Goal: Information Seeking & Learning: Find a training provider

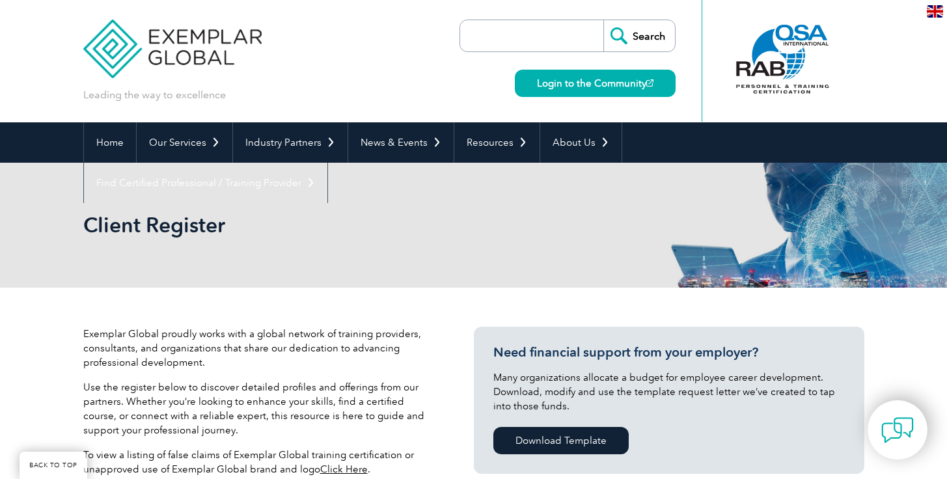
select select "[GEOGRAPHIC_DATA]"
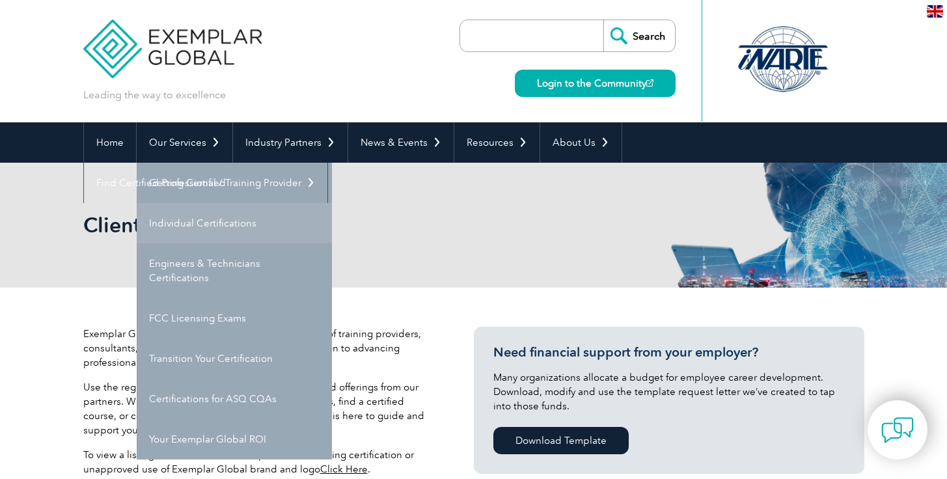
click at [182, 215] on link "Individual Certifications" at bounding box center [234, 223] width 195 height 40
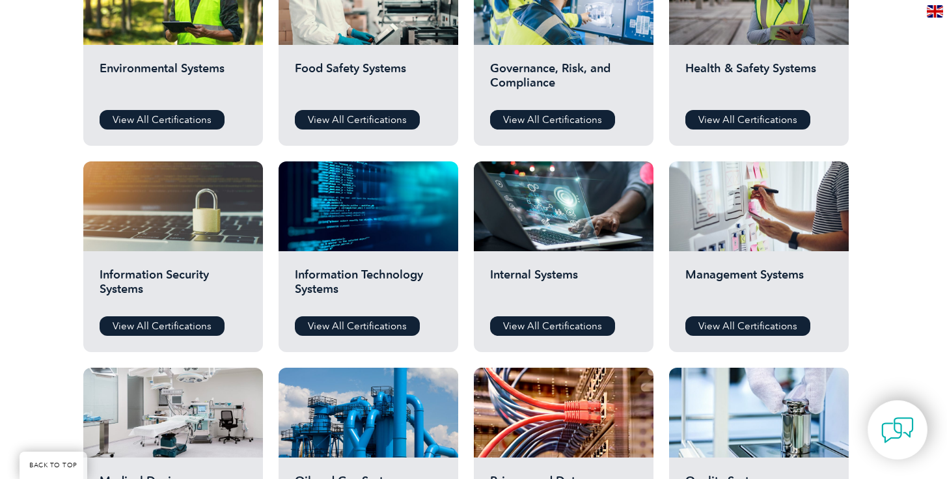
scroll to position [542, 0]
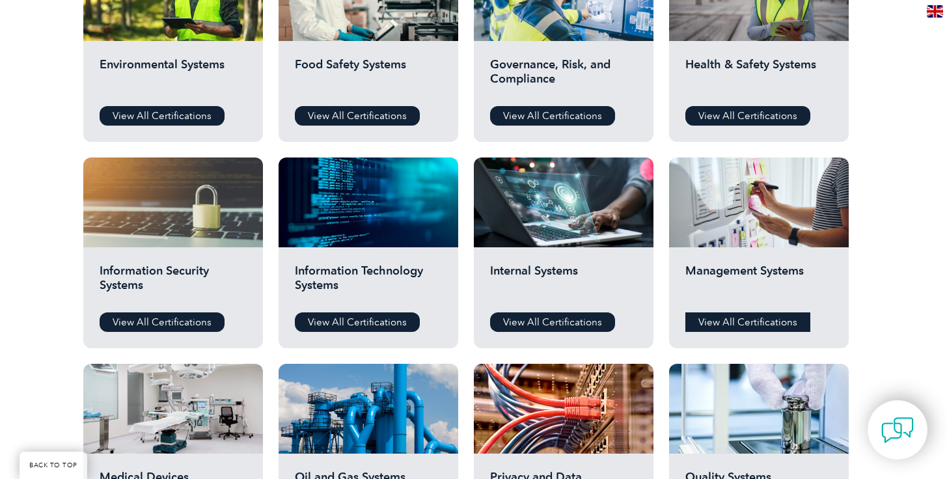
click at [729, 319] on link "View All Certifications" at bounding box center [747, 322] width 125 height 20
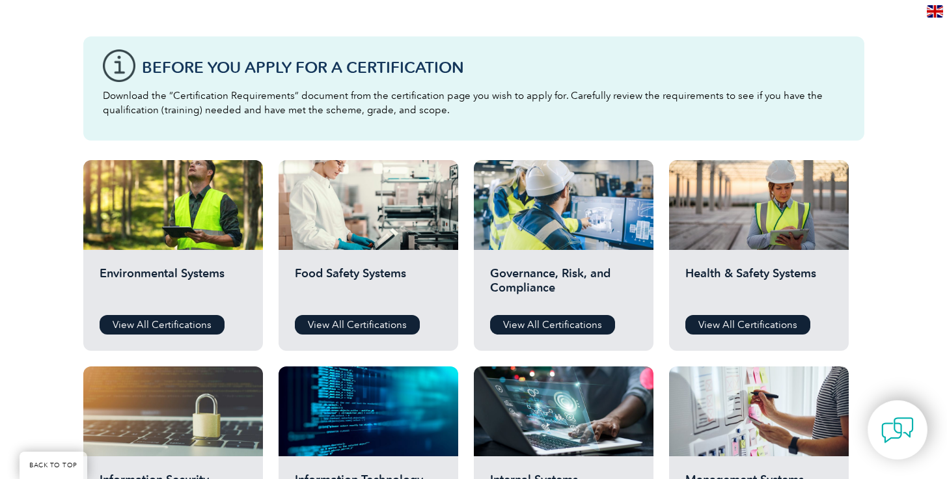
scroll to position [327, 0]
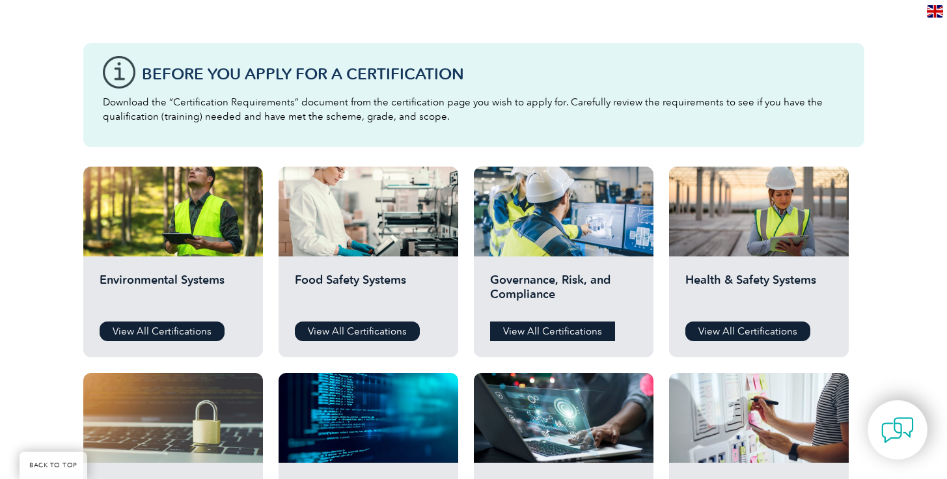
click at [569, 325] on link "View All Certifications" at bounding box center [552, 331] width 125 height 20
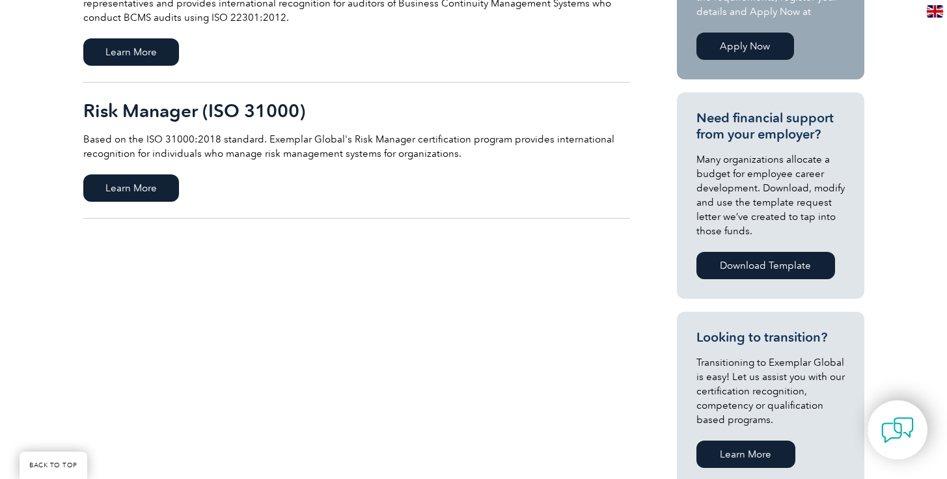
scroll to position [401, 0]
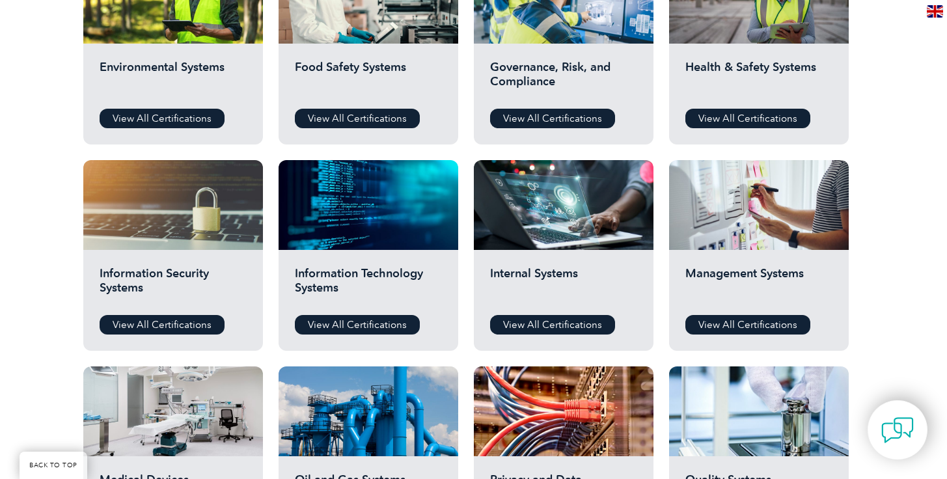
scroll to position [541, 0]
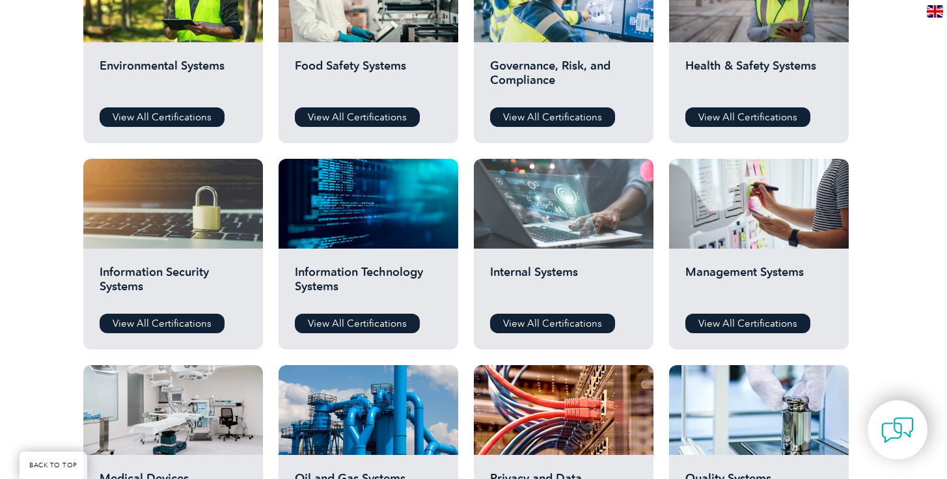
click at [578, 226] on div at bounding box center [564, 204] width 180 height 90
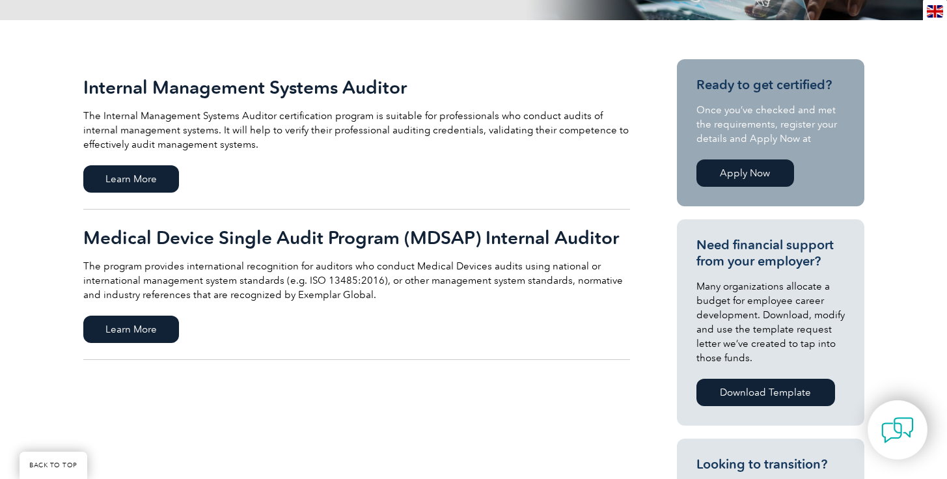
scroll to position [277, 0]
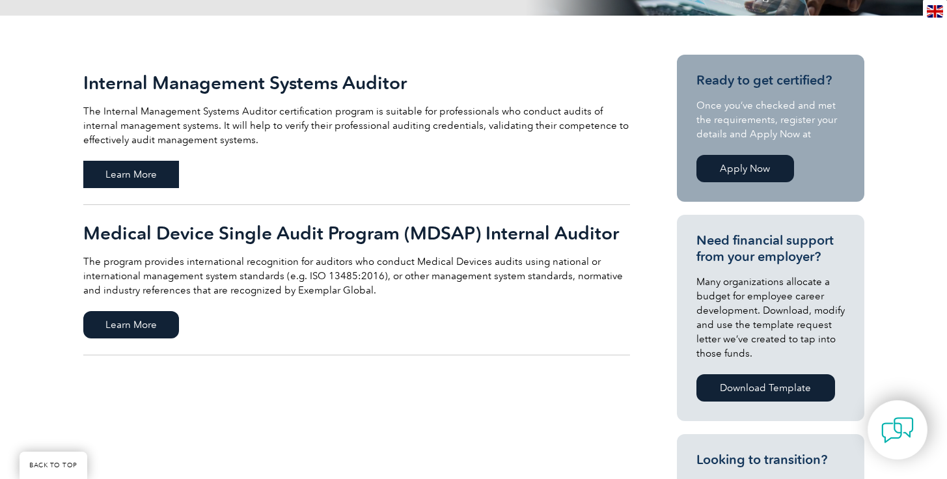
click at [131, 180] on span "Learn More" at bounding box center [131, 174] width 96 height 27
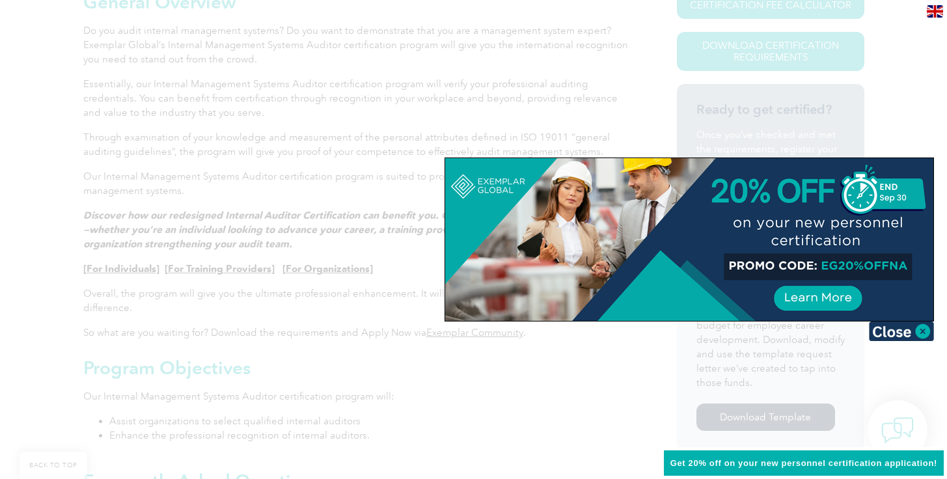
scroll to position [424, 0]
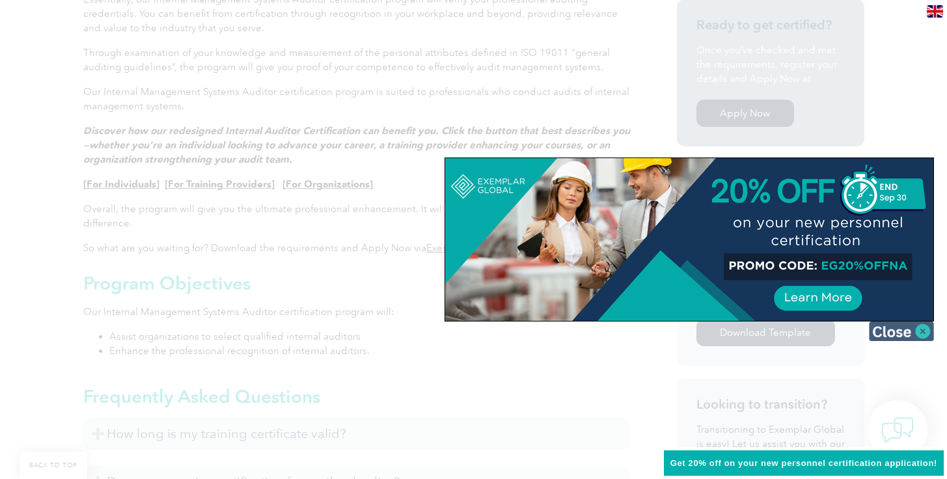
click at [900, 336] on img at bounding box center [901, 331] width 65 height 20
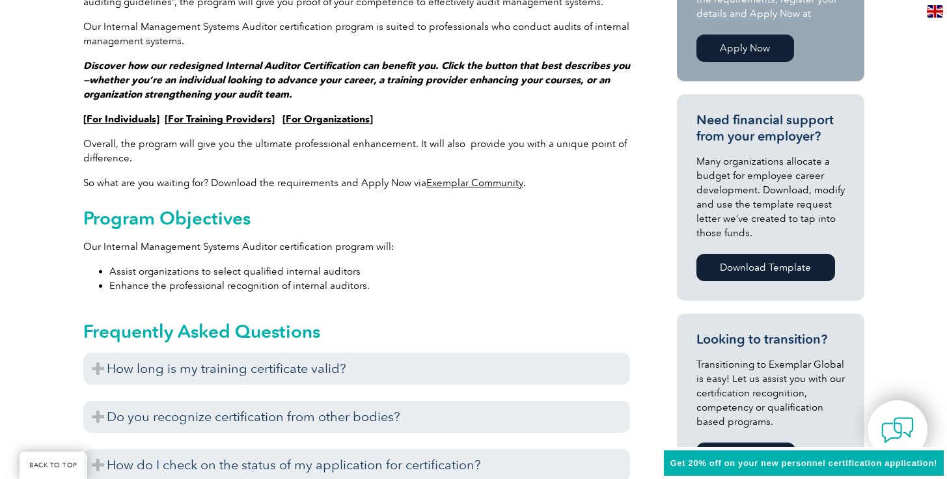
scroll to position [545, 0]
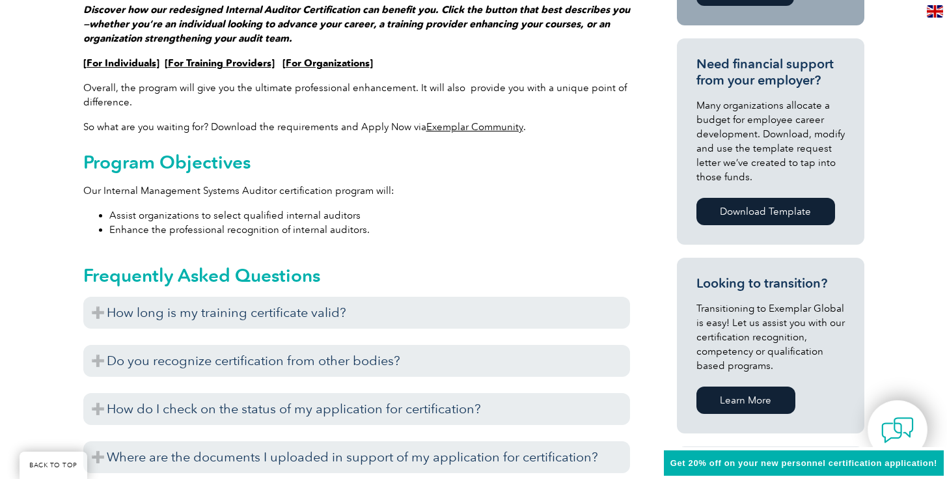
click at [177, 329] on div "Exemplar Global recognizes training completed with training providers who have …" at bounding box center [356, 332] width 547 height 7
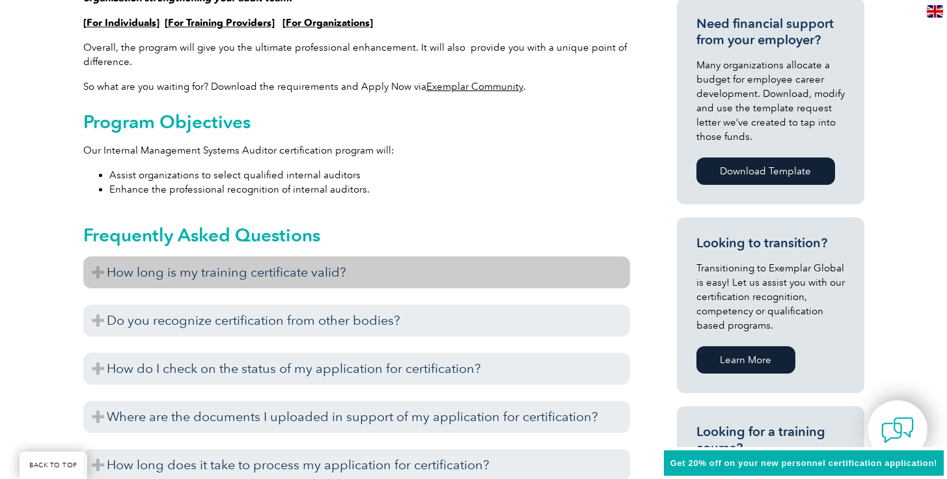
scroll to position [597, 0]
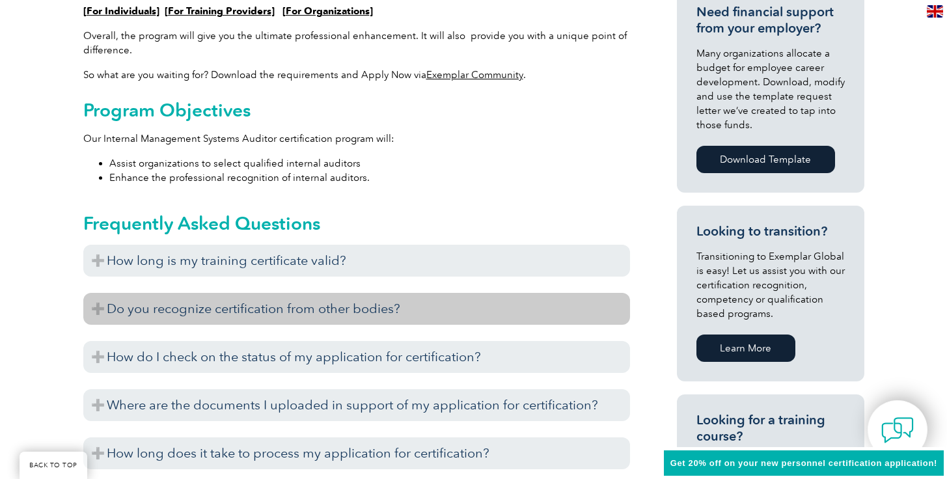
click at [159, 301] on h3 "Do you recognize certification from other bodies?" at bounding box center [356, 309] width 547 height 32
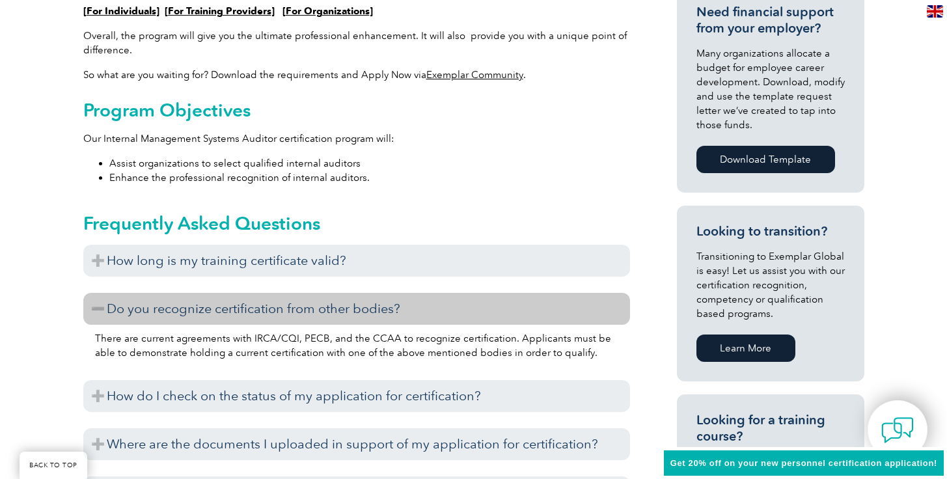
click at [159, 301] on h3 "Do you recognize certification from other bodies?" at bounding box center [356, 309] width 547 height 32
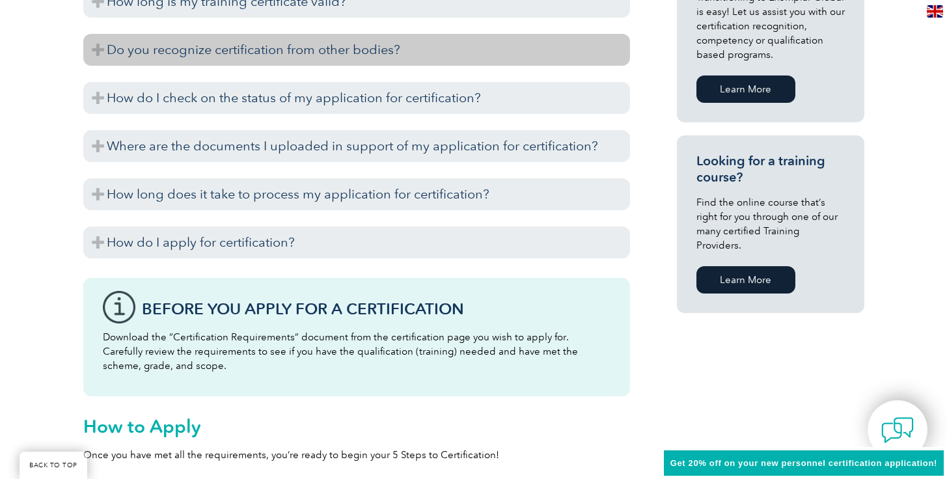
scroll to position [857, 0]
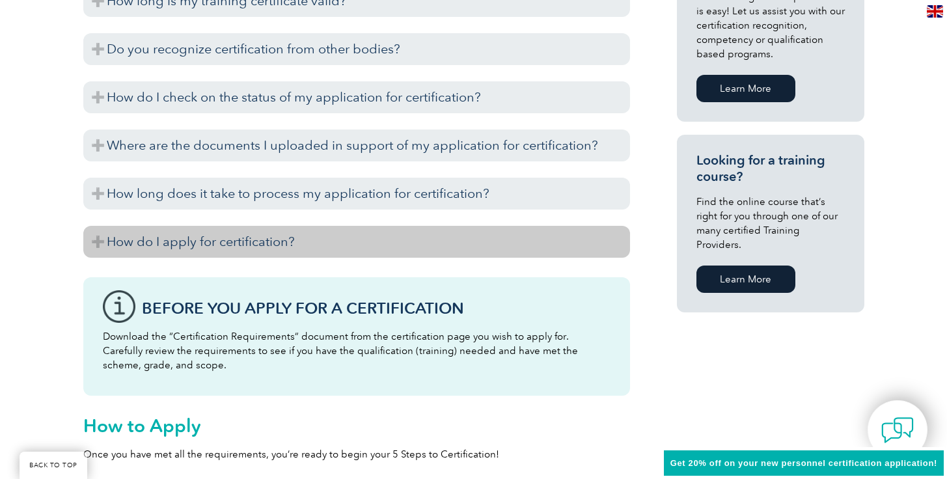
click at [173, 253] on h3 "How do I apply for certification?" at bounding box center [356, 242] width 547 height 32
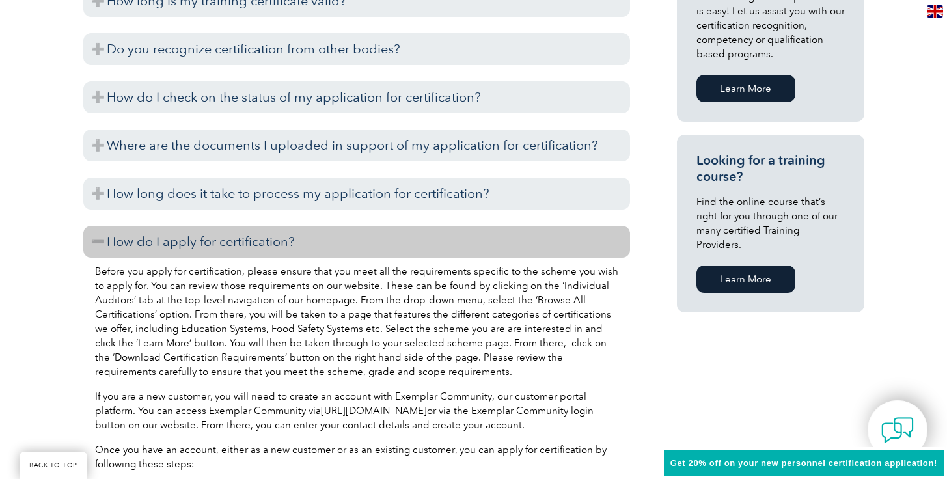
click at [173, 253] on h3 "How do I apply for certification?" at bounding box center [356, 242] width 547 height 32
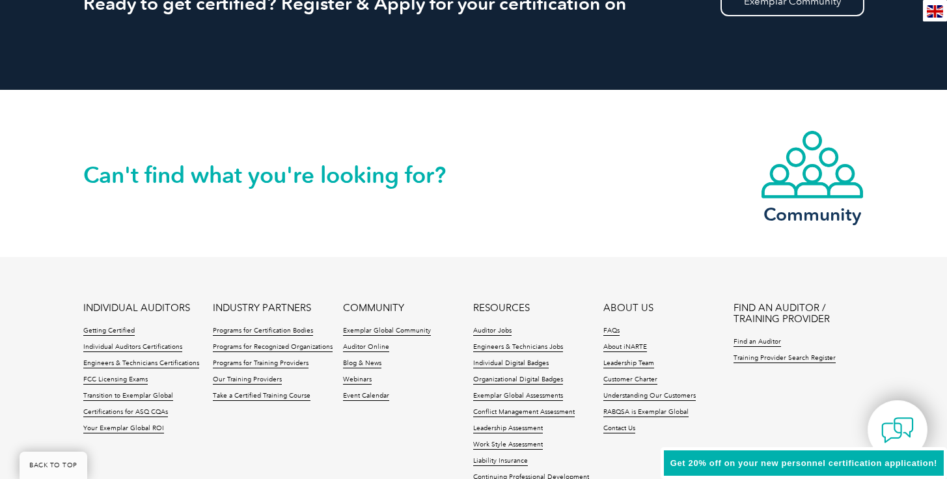
scroll to position [1856, 0]
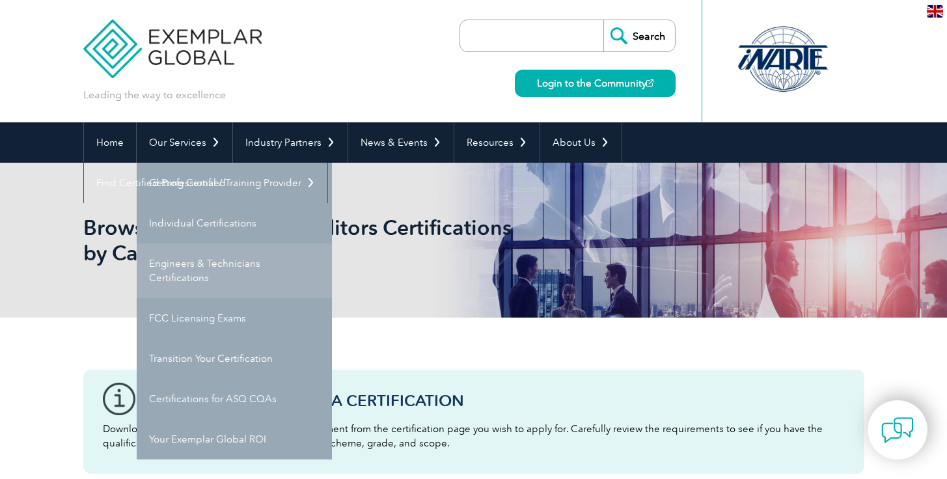
click at [195, 262] on link "Engineers & Technicians Certifications" at bounding box center [234, 270] width 195 height 55
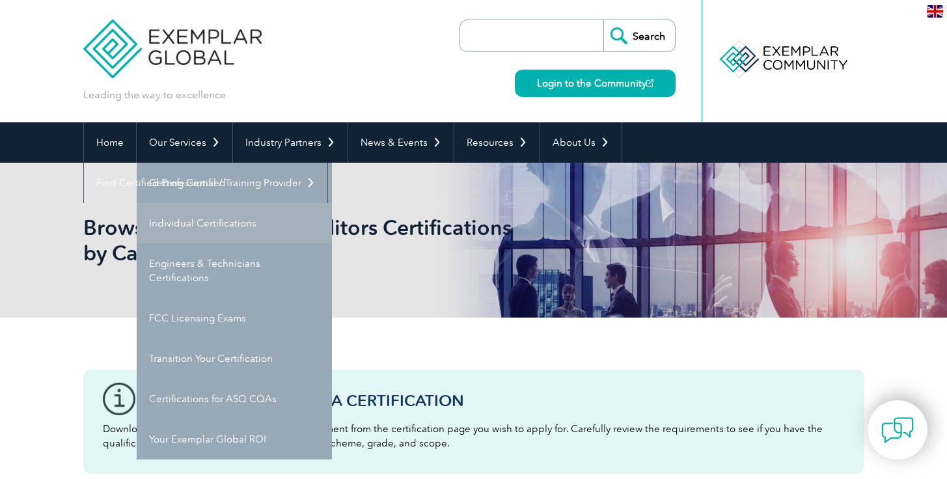
click at [218, 221] on link "Individual Certifications" at bounding box center [234, 223] width 195 height 40
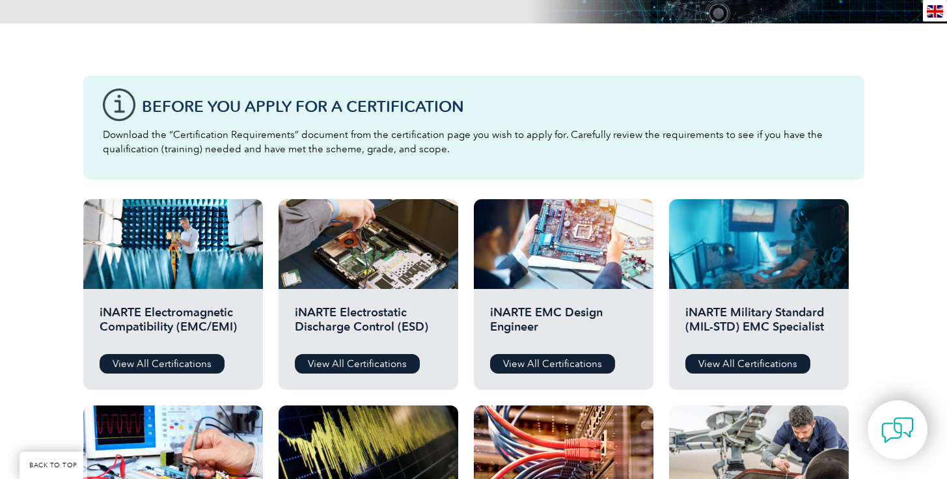
scroll to position [293, 0]
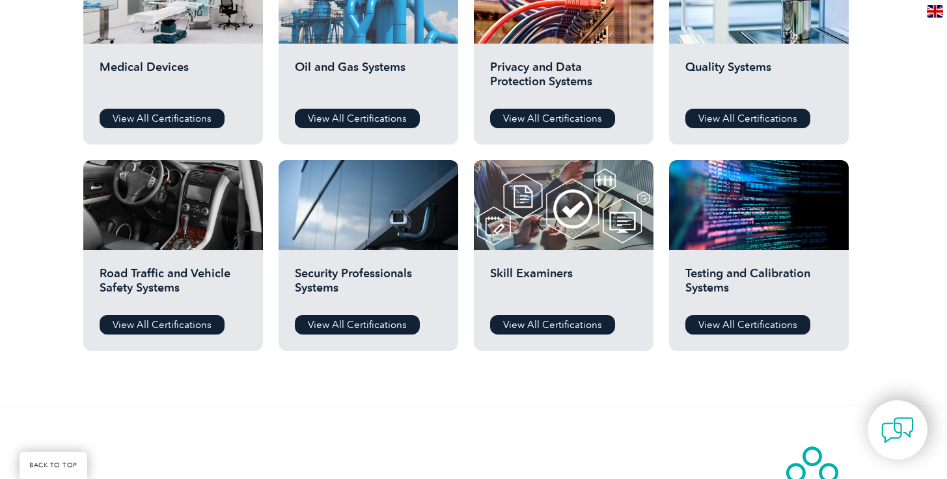
scroll to position [951, 0]
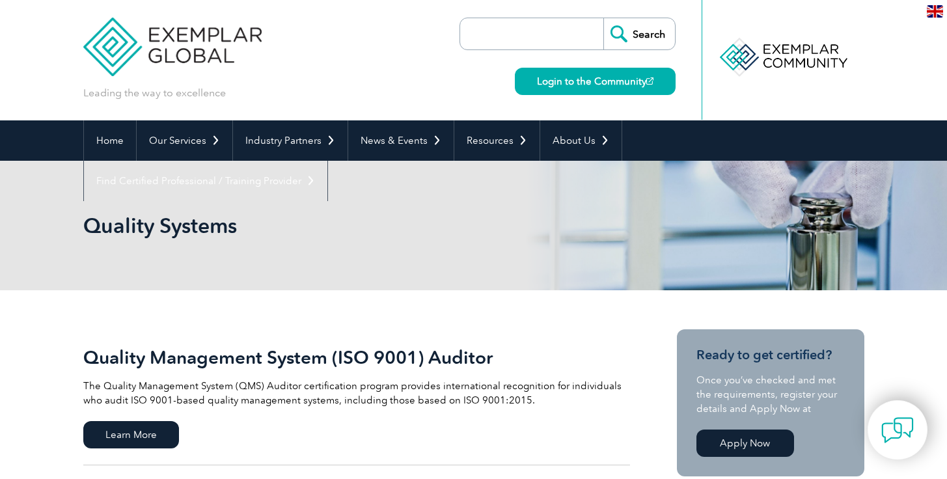
scroll to position [3, 0]
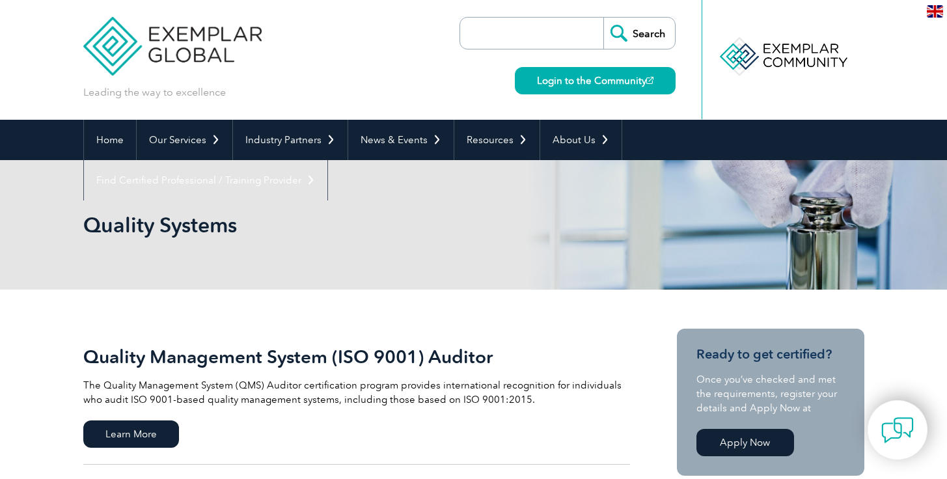
click at [496, 42] on input "search" at bounding box center [535, 33] width 137 height 31
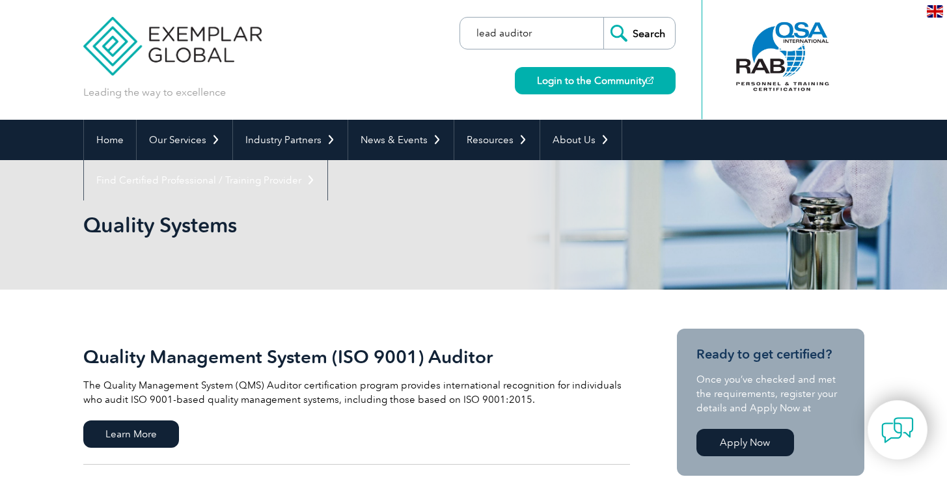
type input "lead auditor"
click at [603, 18] on input "Search" at bounding box center [639, 33] width 72 height 31
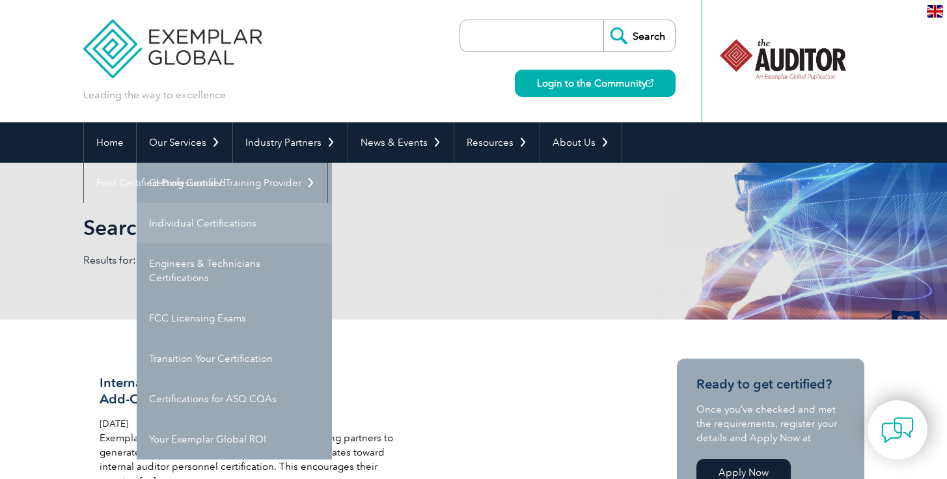
click at [205, 219] on link "Individual Certifications" at bounding box center [234, 223] width 195 height 40
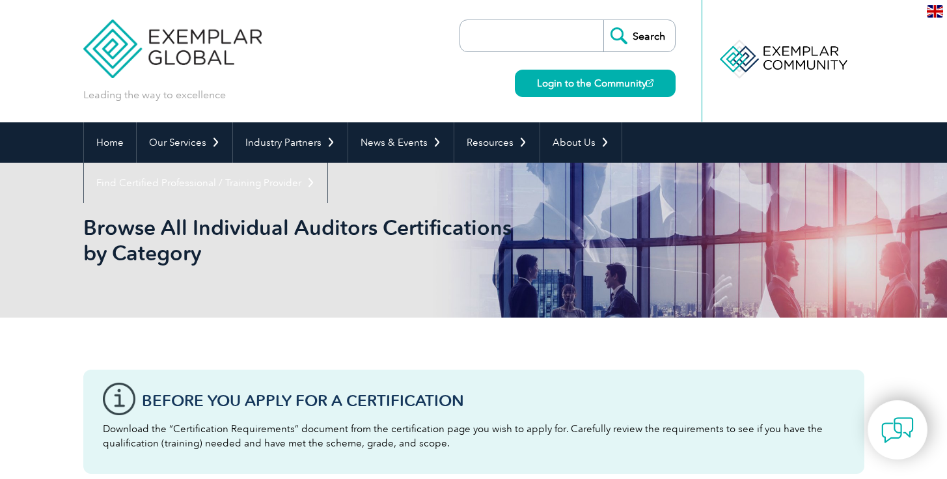
click at [521, 45] on input "search" at bounding box center [535, 35] width 137 height 31
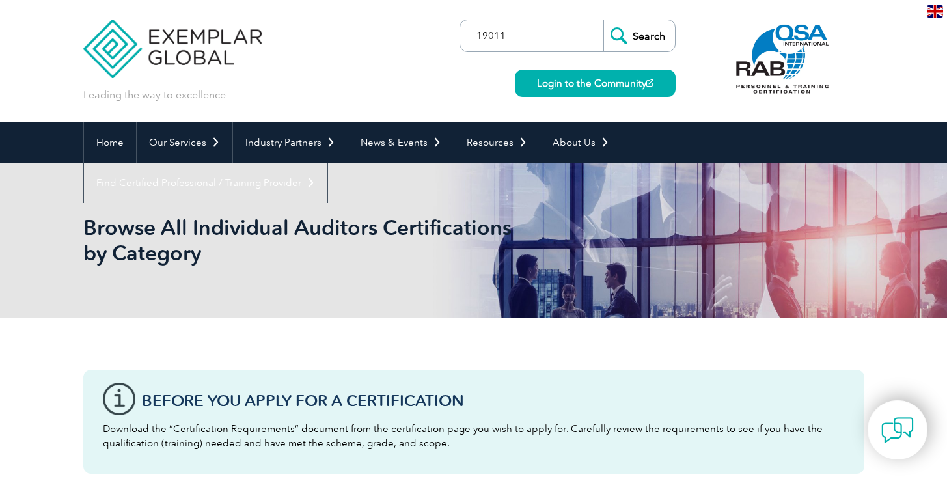
type input "19011"
click at [603, 20] on input "Search" at bounding box center [639, 35] width 72 height 31
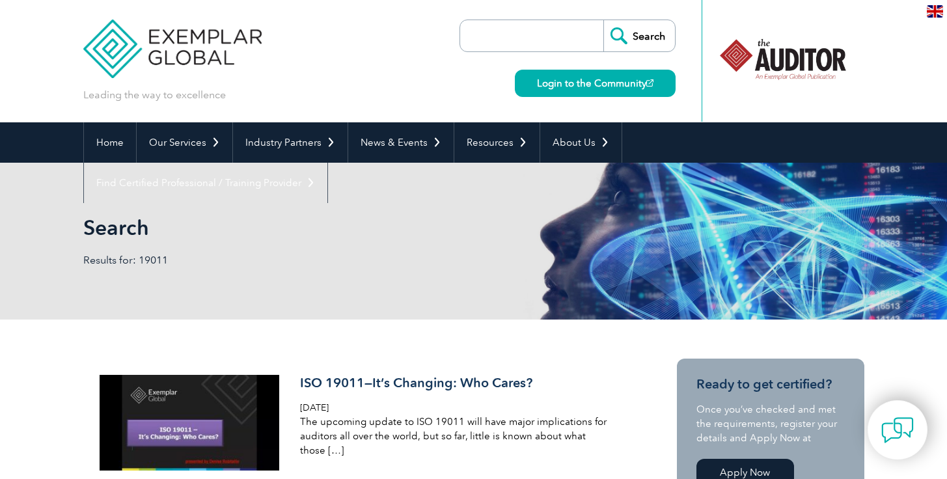
scroll to position [122, 0]
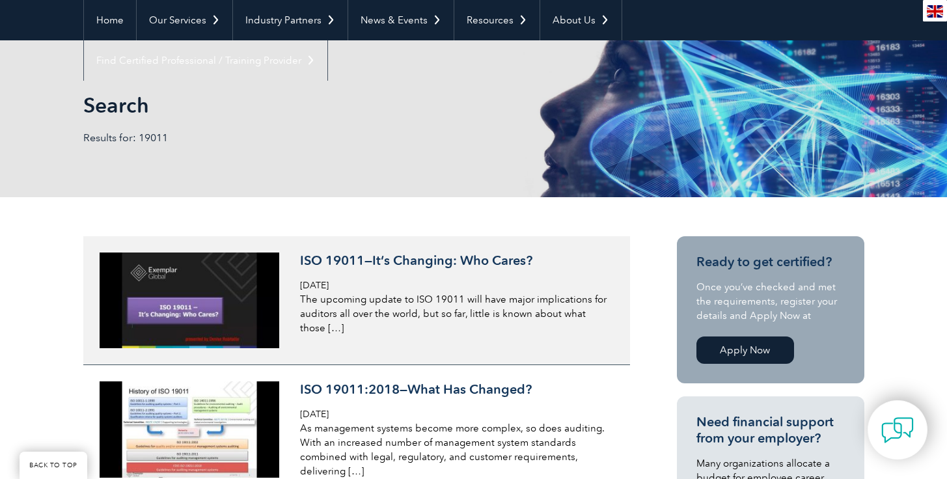
click at [224, 329] on img at bounding box center [190, 300] width 180 height 96
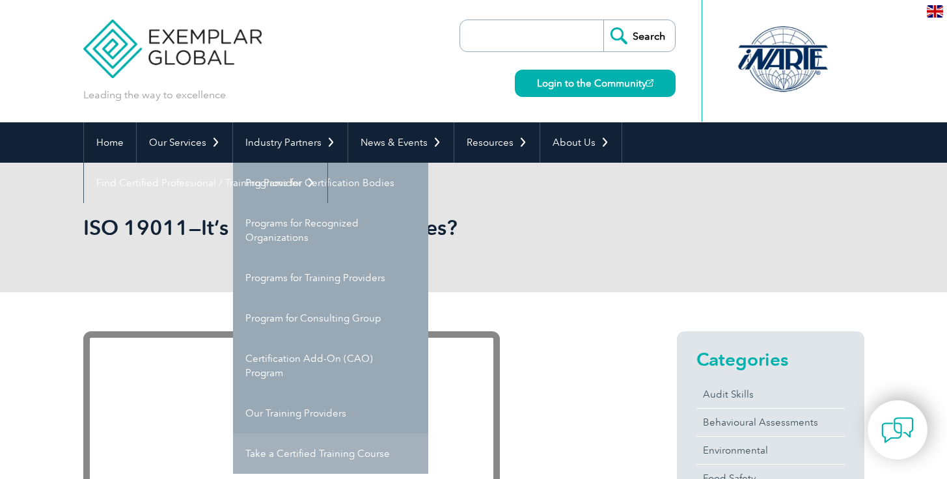
click at [318, 448] on link "Take a Certified Training Course" at bounding box center [330, 453] width 195 height 40
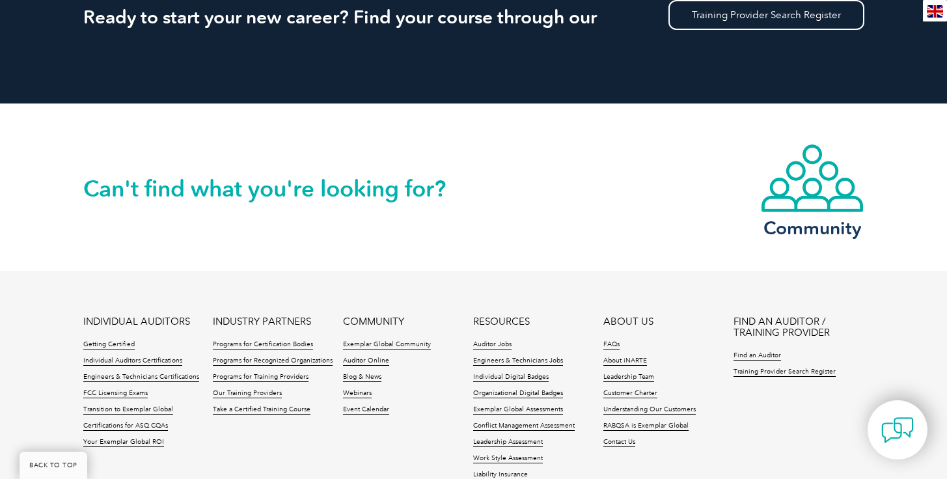
scroll to position [1438, 0]
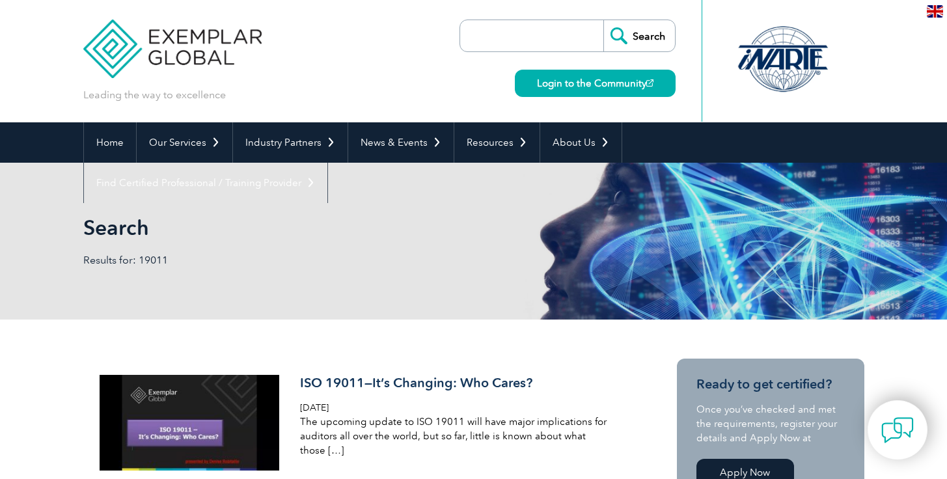
scroll to position [108, 0]
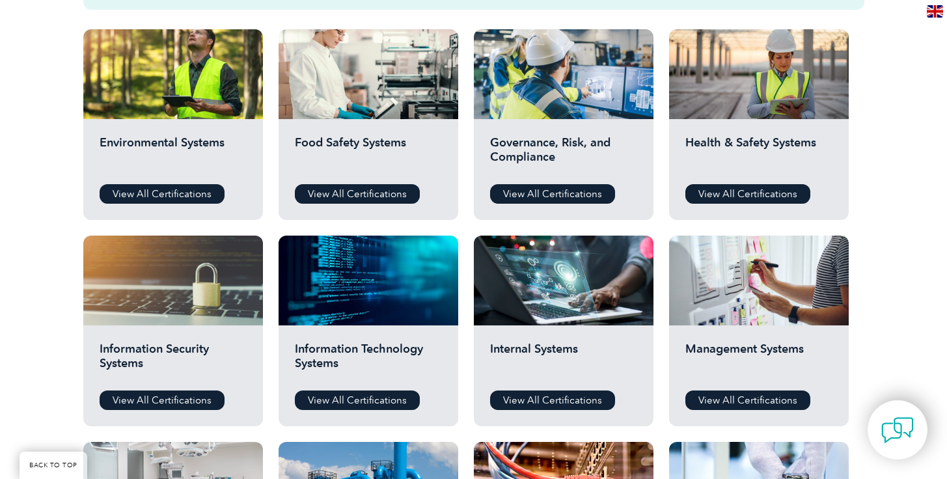
scroll to position [511, 0]
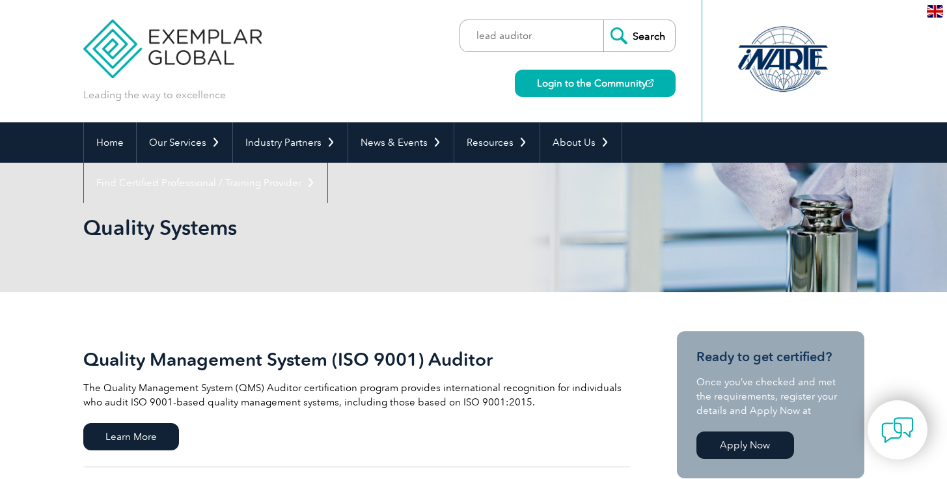
scroll to position [3, 0]
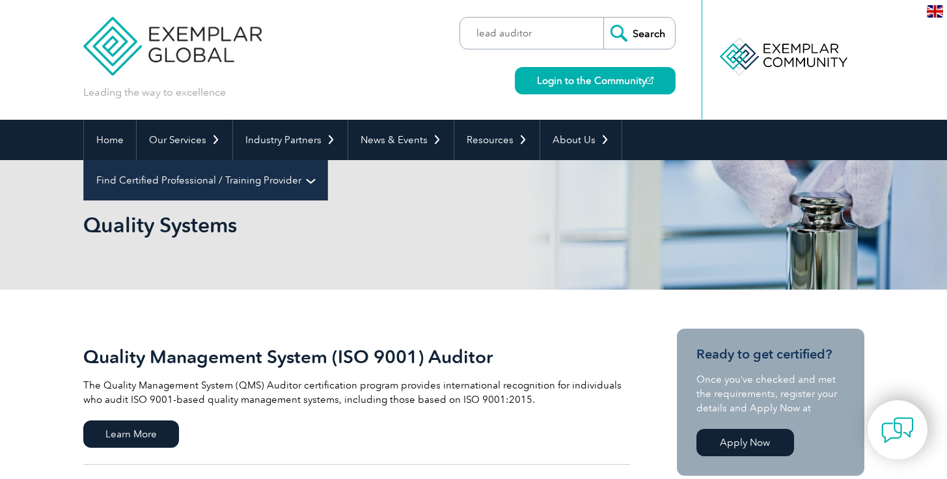
click at [327, 160] on link "Find Certified Professional / Training Provider" at bounding box center [205, 180] width 243 height 40
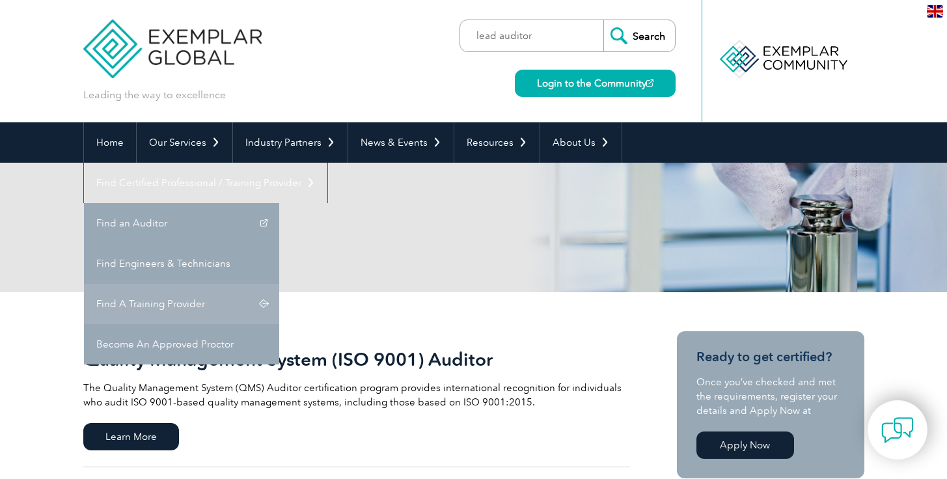
click at [279, 284] on link "Find A Training Provider" at bounding box center [181, 304] width 195 height 40
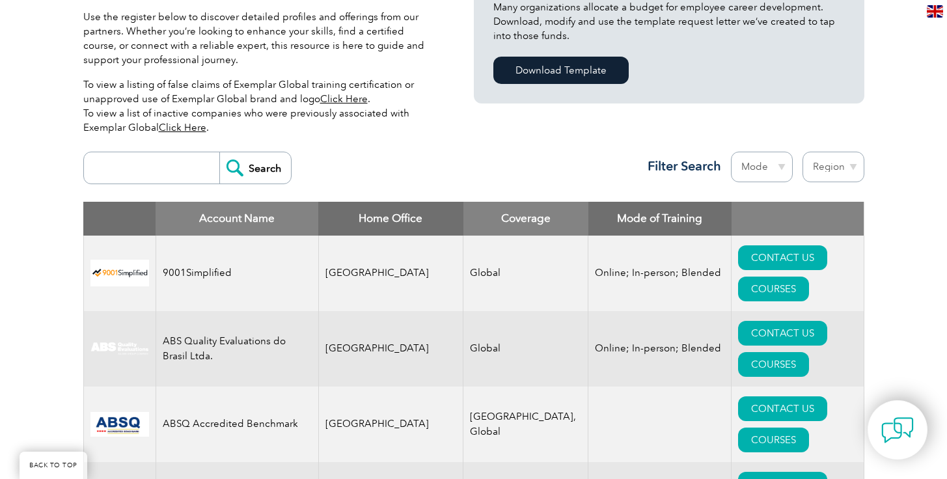
scroll to position [401, 0]
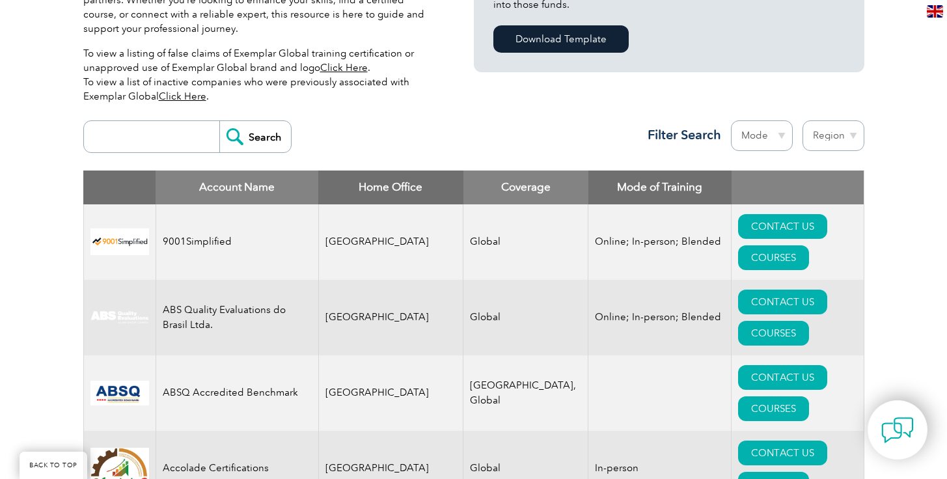
click at [764, 149] on select "Mode Online In-person Blended" at bounding box center [762, 135] width 62 height 31
select select "Online"
click at [731, 120] on select "Mode Online In-person Blended" at bounding box center [762, 135] width 62 height 31
click at [822, 139] on select "Region Australia Bahrain Bangladesh Brazil Canada Colombia Dominican Republic E…" at bounding box center [833, 135] width 62 height 31
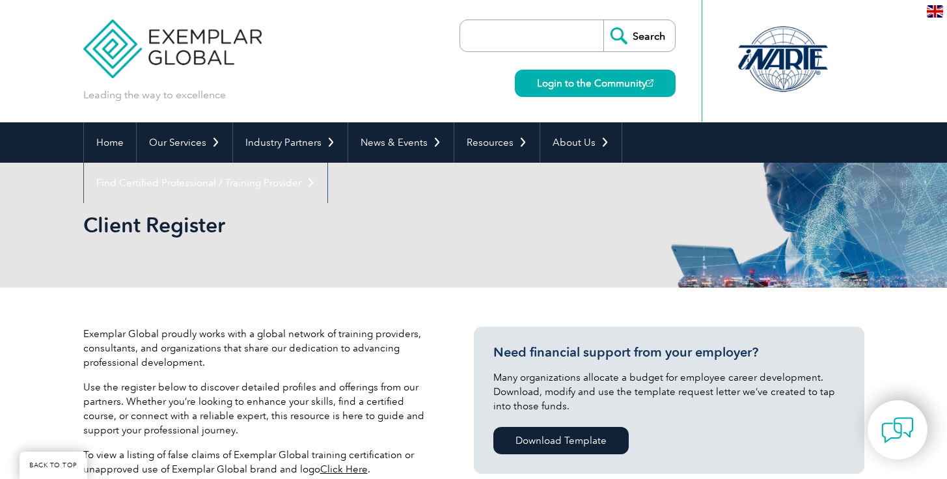
scroll to position [325, 0]
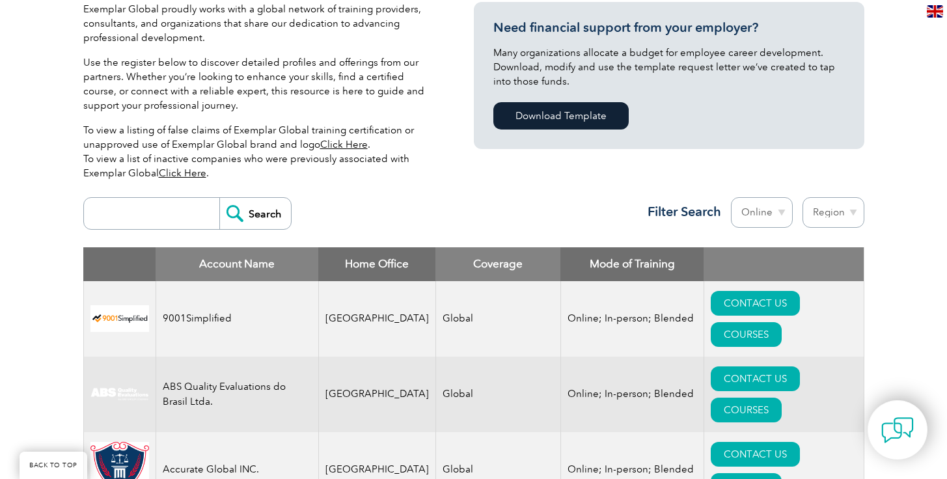
click at [823, 215] on select "Region [GEOGRAPHIC_DATA] [GEOGRAPHIC_DATA] [GEOGRAPHIC_DATA] [GEOGRAPHIC_DATA] …" at bounding box center [833, 212] width 62 height 31
select select "[GEOGRAPHIC_DATA]"
click at [802, 197] on select "Region [GEOGRAPHIC_DATA] [GEOGRAPHIC_DATA] [GEOGRAPHIC_DATA] [GEOGRAPHIC_DATA] …" at bounding box center [833, 212] width 62 height 31
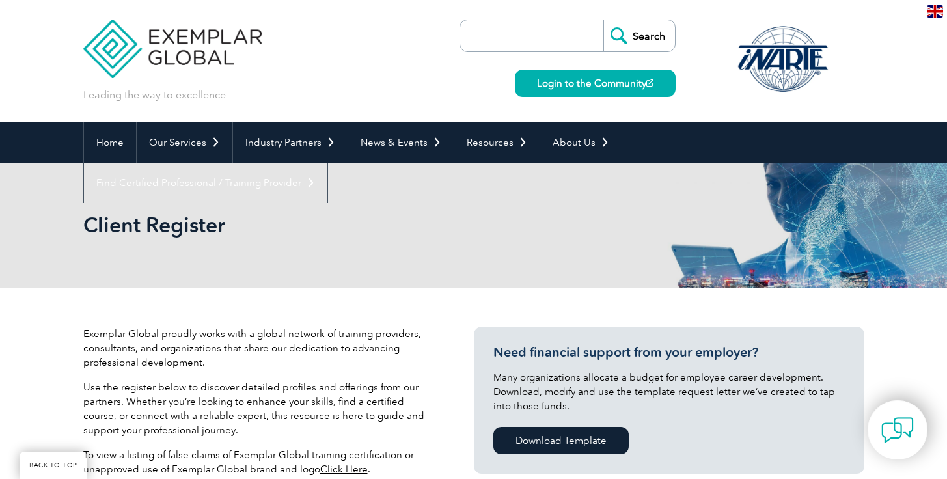
select select "[GEOGRAPHIC_DATA]"
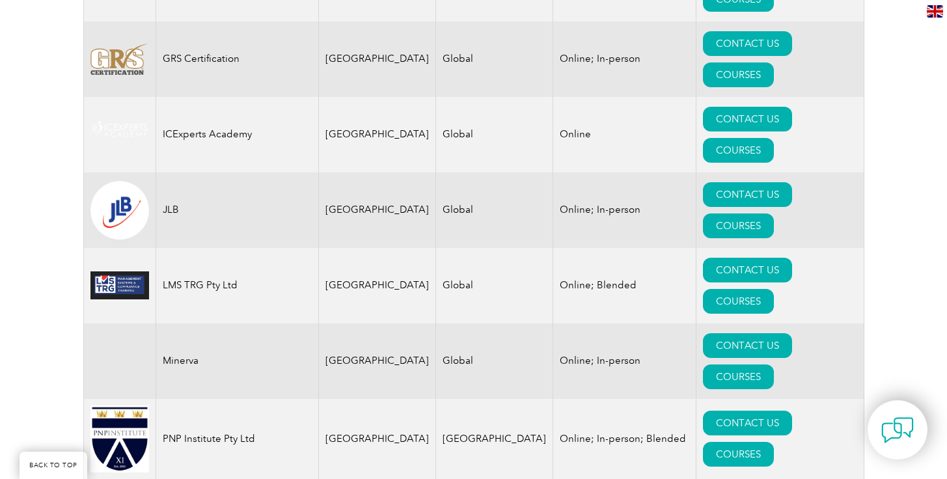
scroll to position [962, 0]
